Goal: Transaction & Acquisition: Purchase product/service

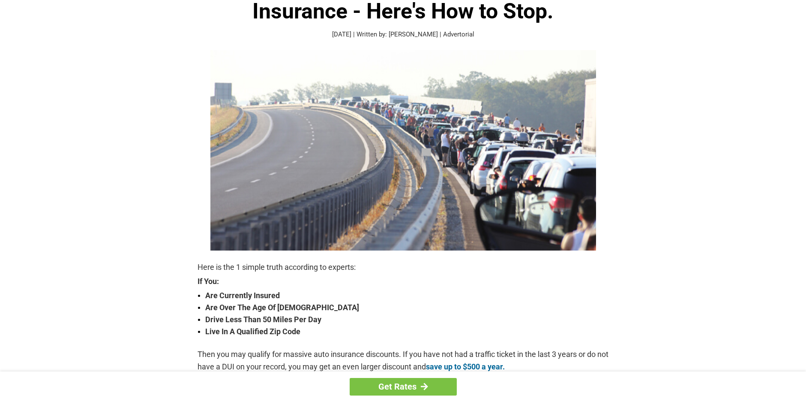
scroll to position [86, 0]
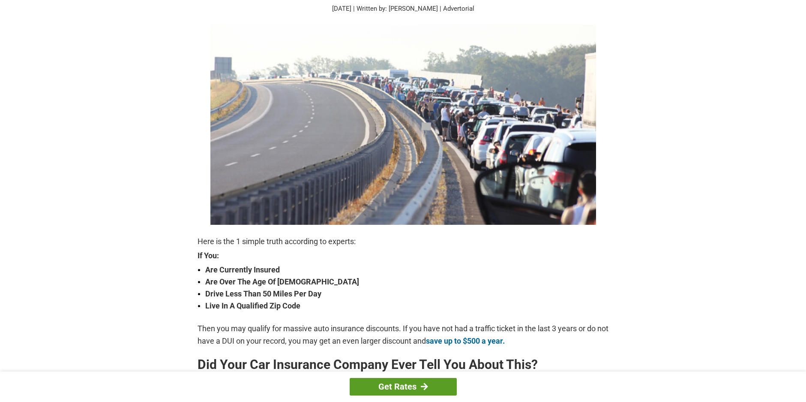
click at [385, 387] on link "Get Rates" at bounding box center [403, 387] width 107 height 18
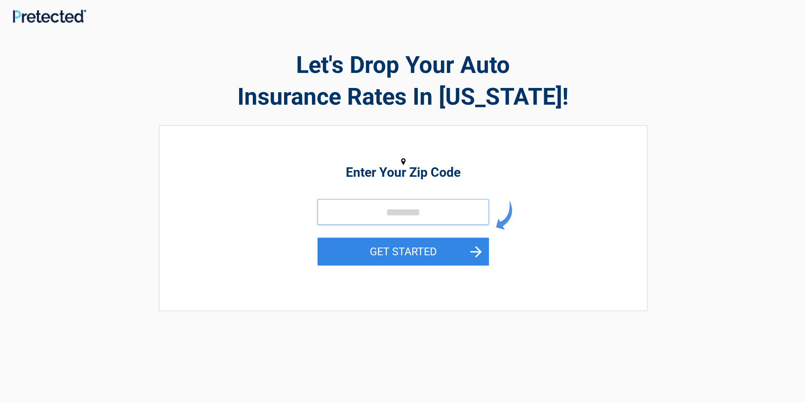
click at [352, 213] on input "tel" at bounding box center [403, 212] width 171 height 26
type input "*****"
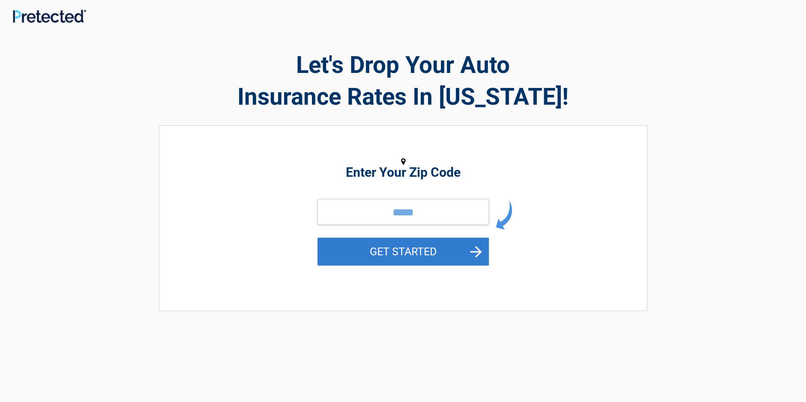
click at [478, 251] on button "GET STARTED" at bounding box center [403, 251] width 171 height 28
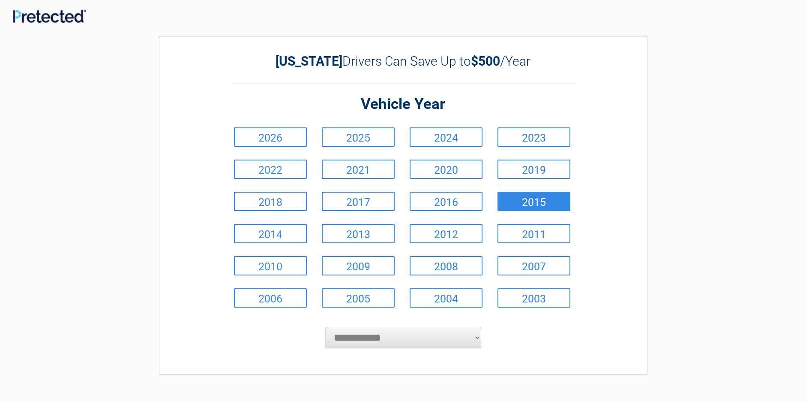
click at [532, 202] on link "2015" at bounding box center [534, 201] width 73 height 19
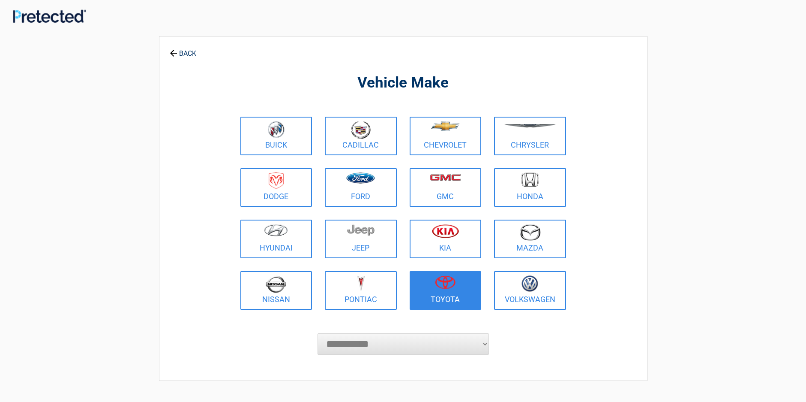
click at [444, 282] on img at bounding box center [445, 282] width 21 height 14
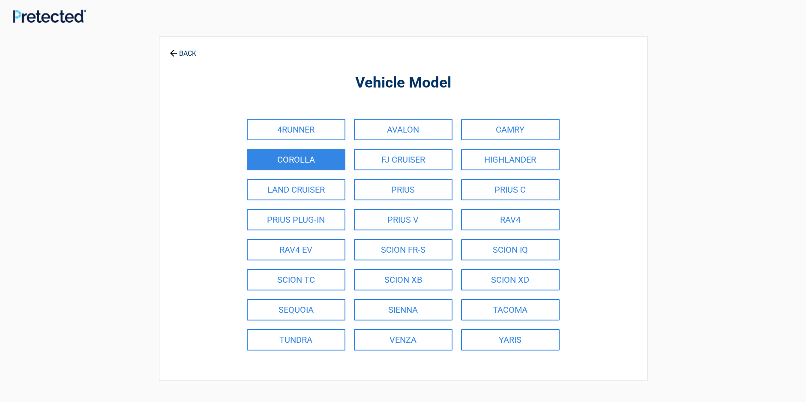
click at [292, 162] on link "COROLLA" at bounding box center [296, 159] width 99 height 21
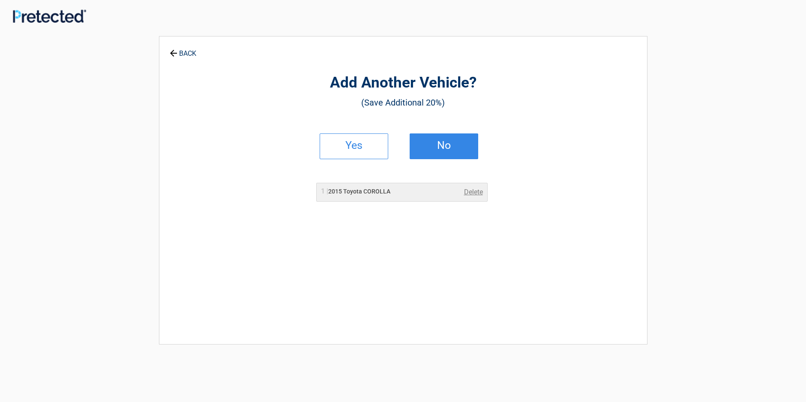
click at [447, 147] on h2 "No" at bounding box center [444, 145] width 51 height 6
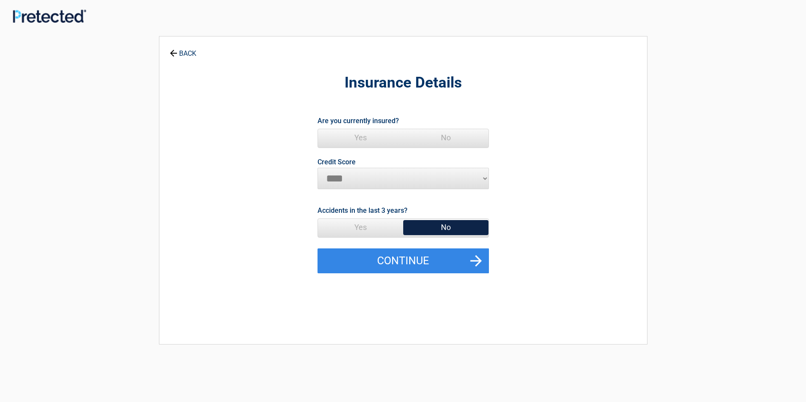
click at [174, 54] on icon at bounding box center [172, 52] width 9 height 9
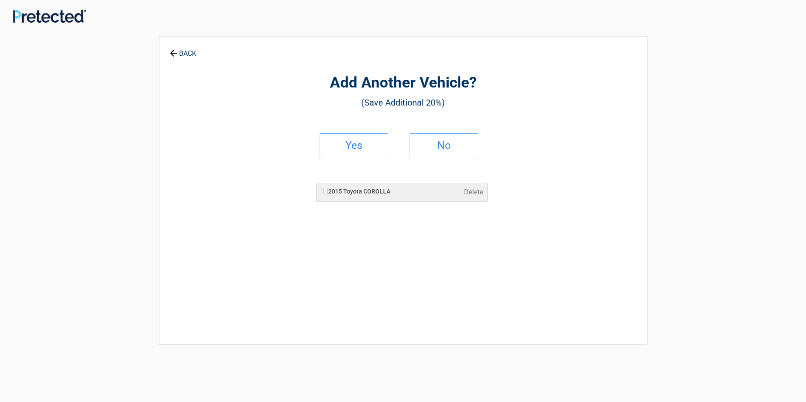
click at [171, 54] on icon at bounding box center [172, 52] width 9 height 9
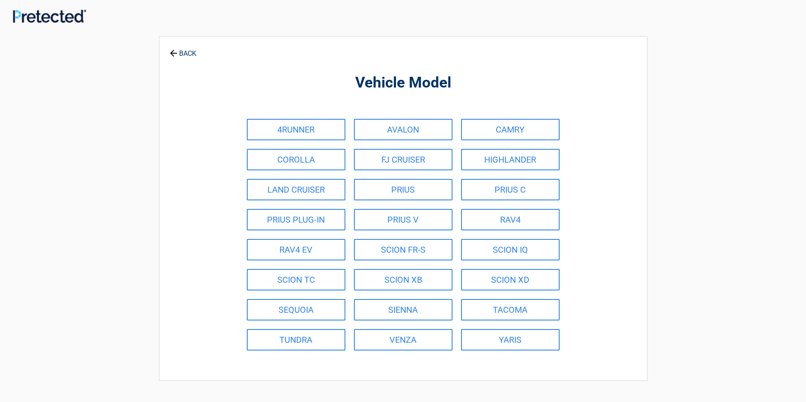
click at [172, 54] on icon at bounding box center [172, 52] width 9 height 9
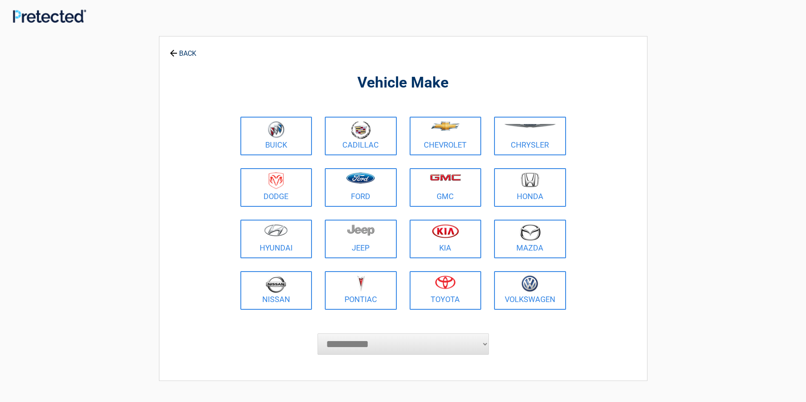
click at [173, 53] on icon at bounding box center [173, 53] width 7 height 7
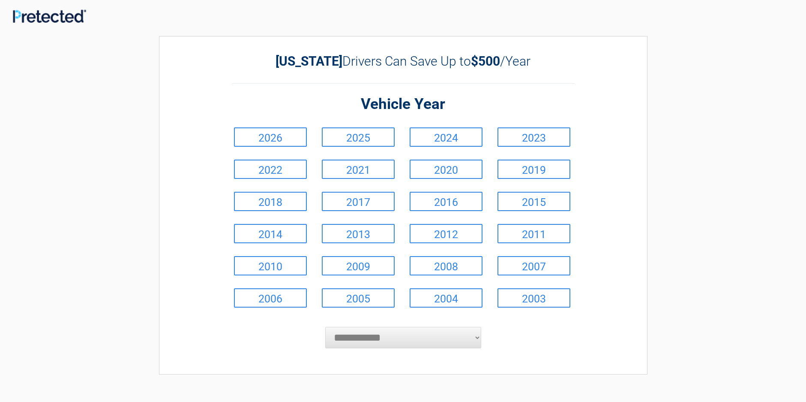
click at [173, 53] on div "**********" at bounding box center [403, 205] width 489 height 338
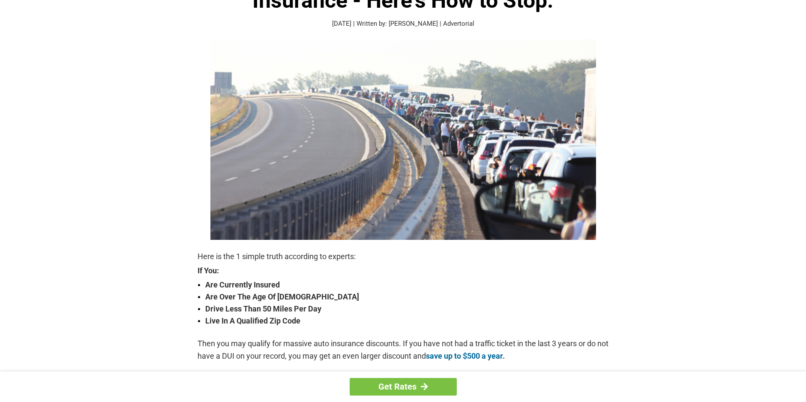
scroll to position [86, 0]
